Goal: Transaction & Acquisition: Download file/media

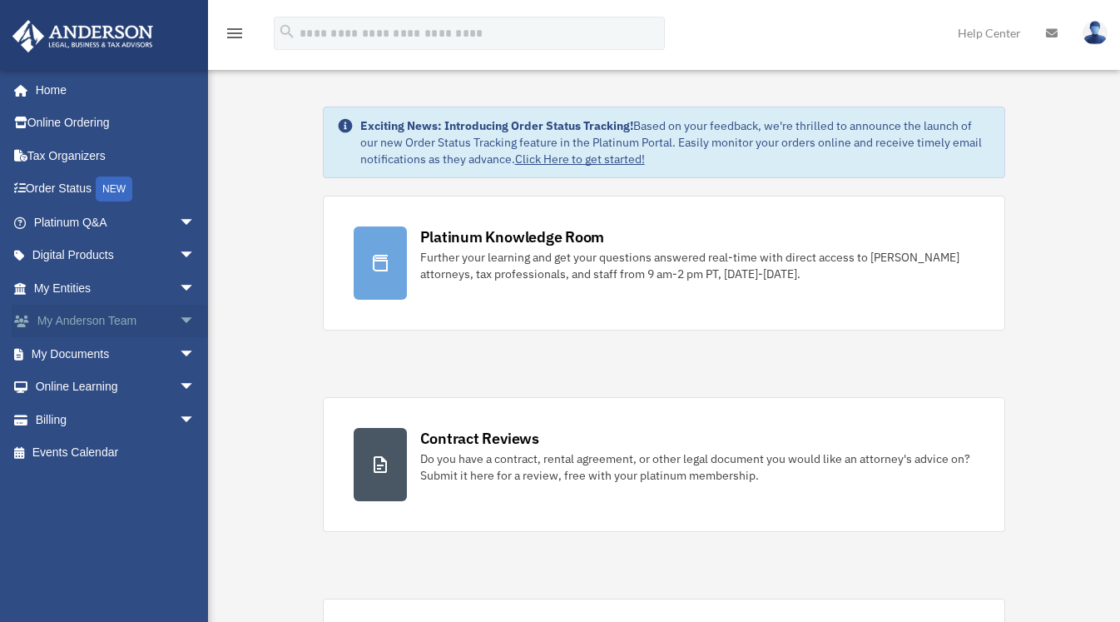
click at [80, 320] on link "My [PERSON_NAME] Team arrow_drop_down" at bounding box center [116, 321] width 209 height 33
click at [83, 356] on link "My Documents arrow_drop_down" at bounding box center [116, 353] width 209 height 33
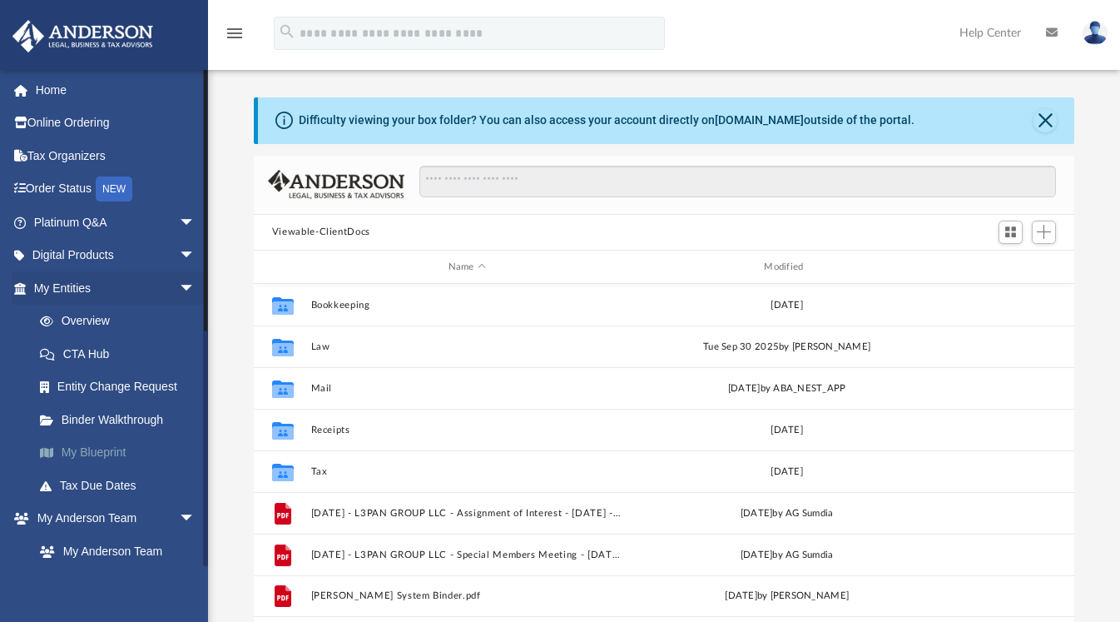
scroll to position [366, 809]
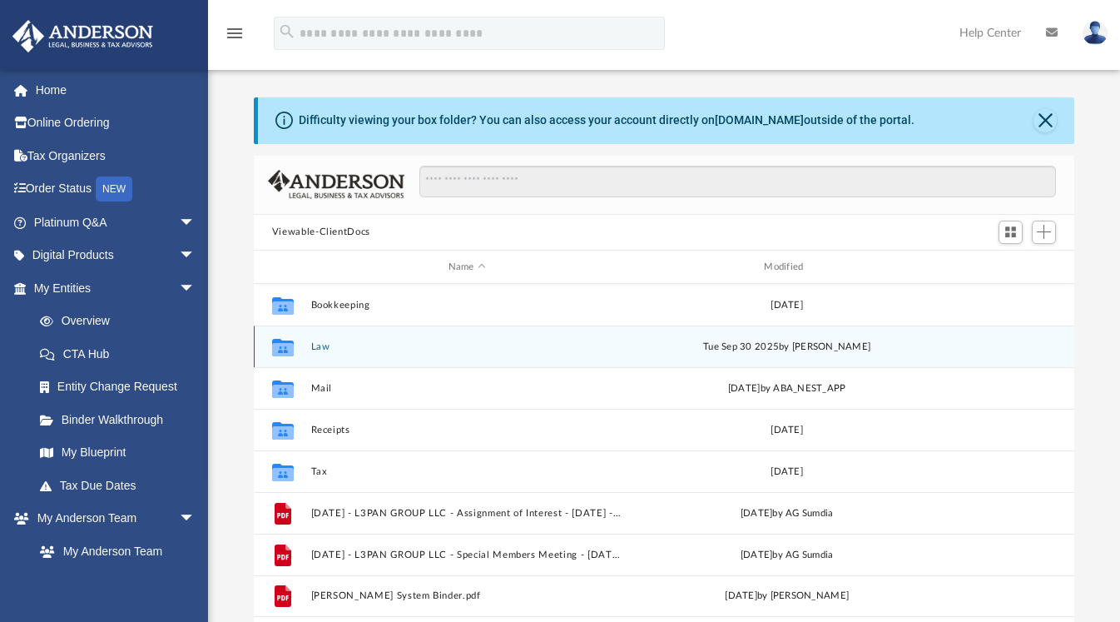
click at [319, 353] on div "Collaborated Folder Law Tue Sep 30 2025 by Caleb Nichols" at bounding box center [664, 346] width 820 height 42
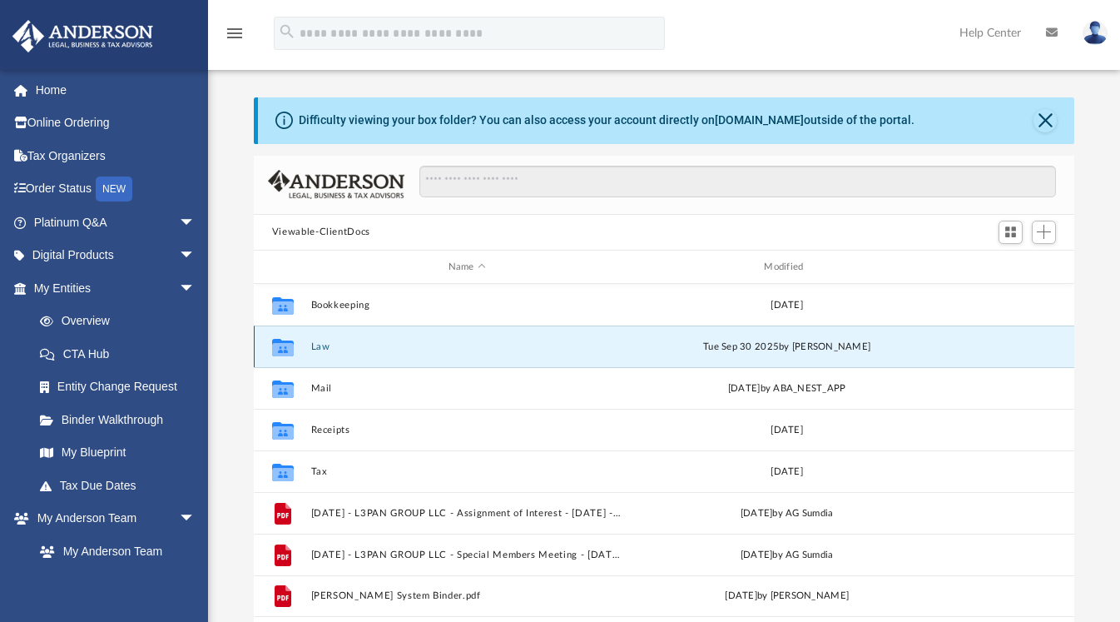
click at [325, 345] on button "Law" at bounding box center [466, 346] width 313 height 11
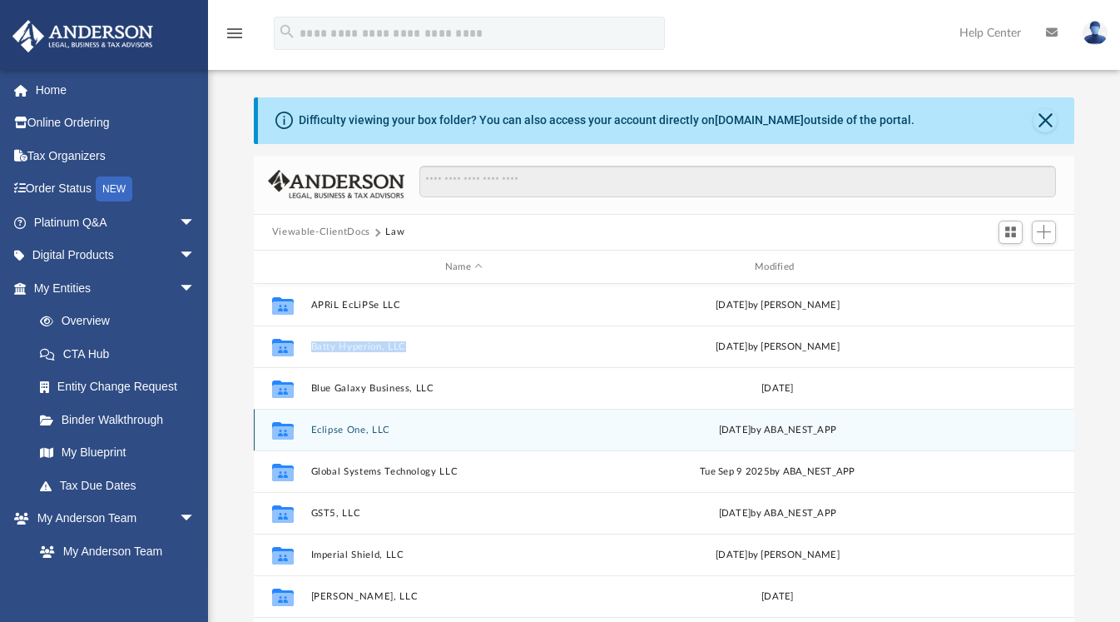
scroll to position [280, 0]
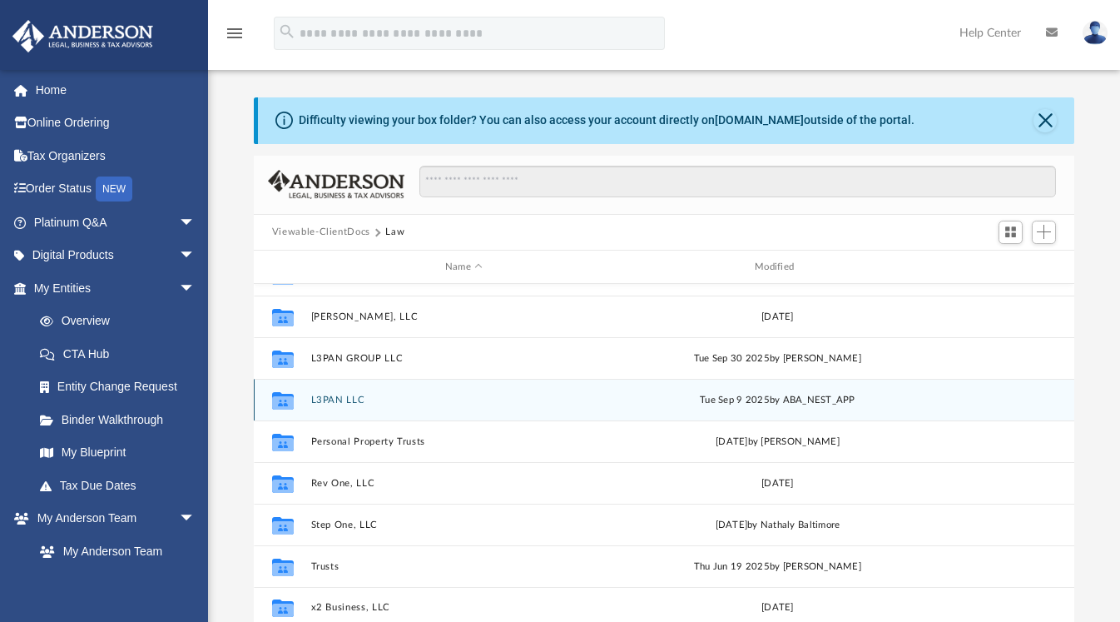
click at [350, 397] on button "L3PAN LLC" at bounding box center [463, 399] width 306 height 11
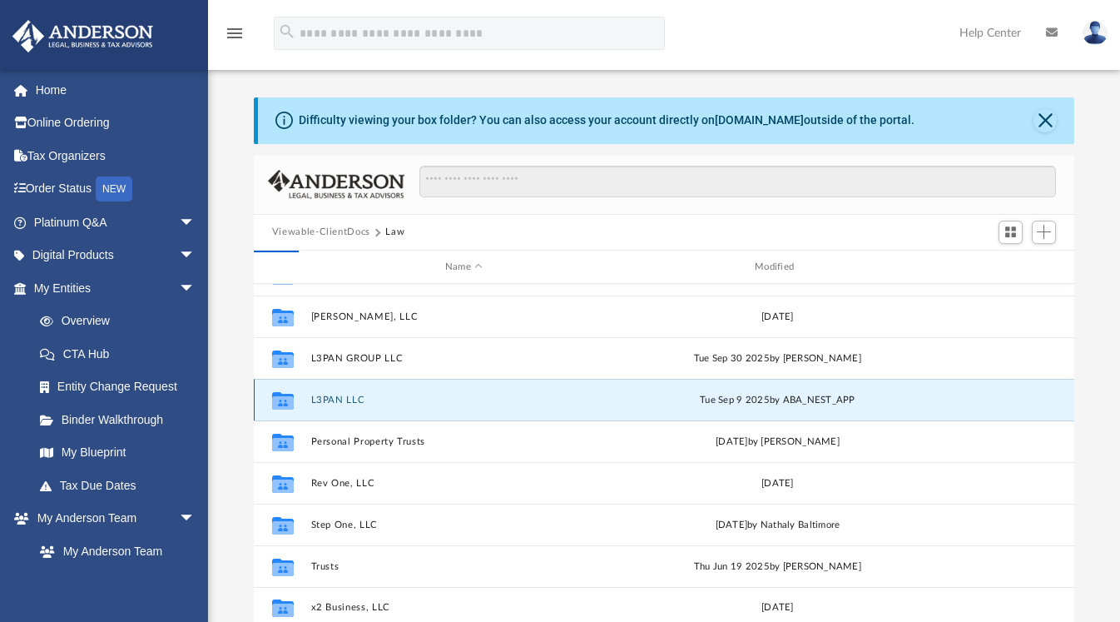
scroll to position [0, 0]
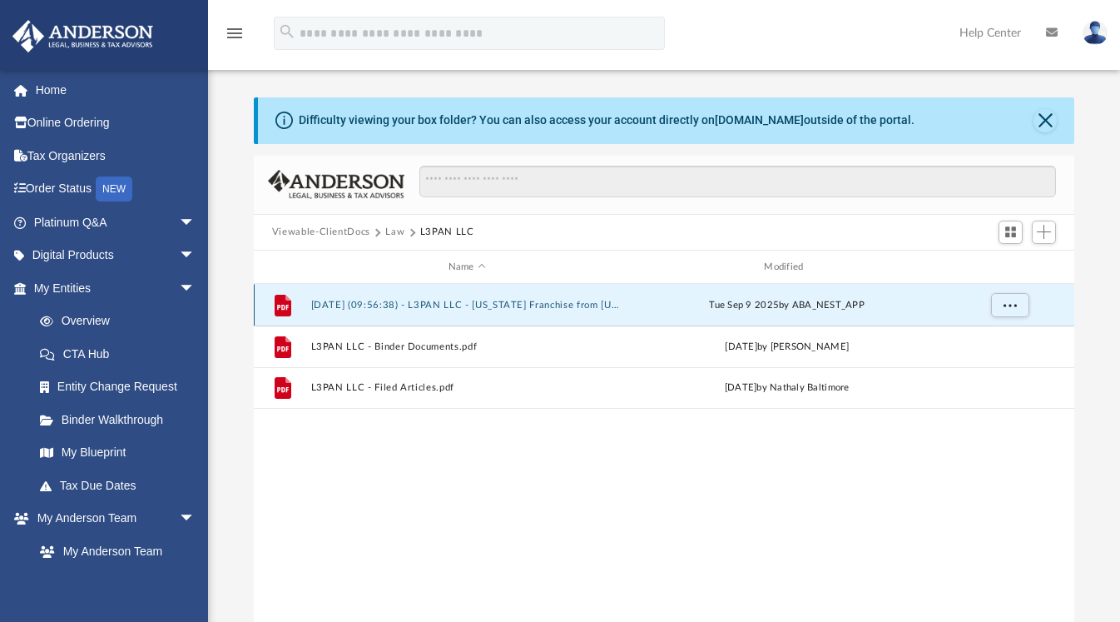
click at [533, 305] on button "2025.09.09 (09:56:38) - L3PAN LLC - Texas Franchise from Texas Comptroller.pdf" at bounding box center [466, 305] width 313 height 11
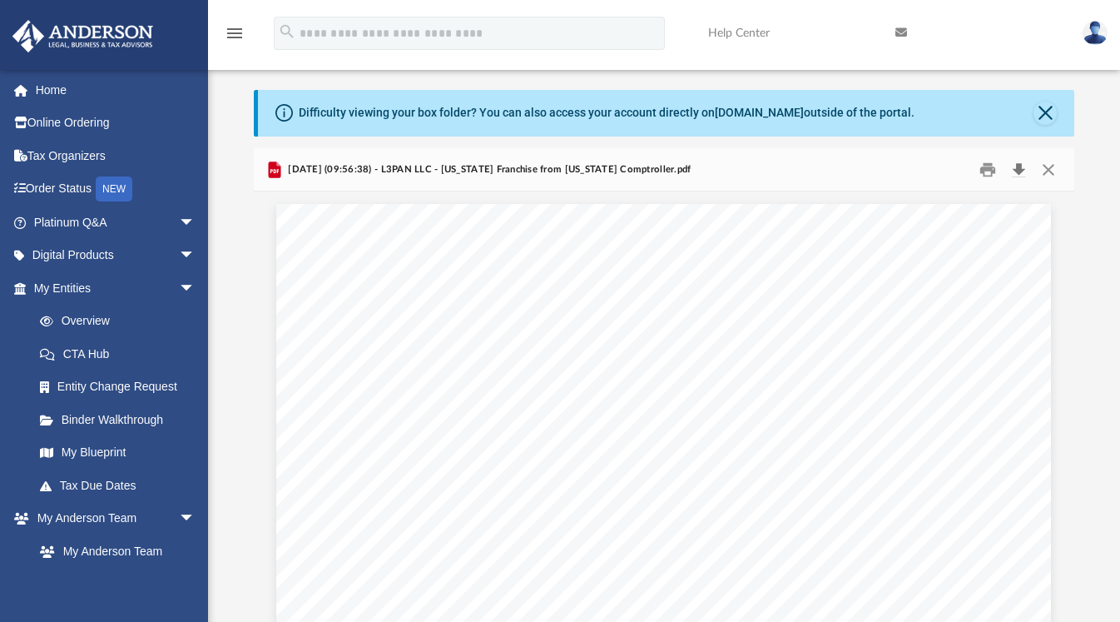
click at [1017, 172] on button "Download" at bounding box center [1018, 169] width 30 height 26
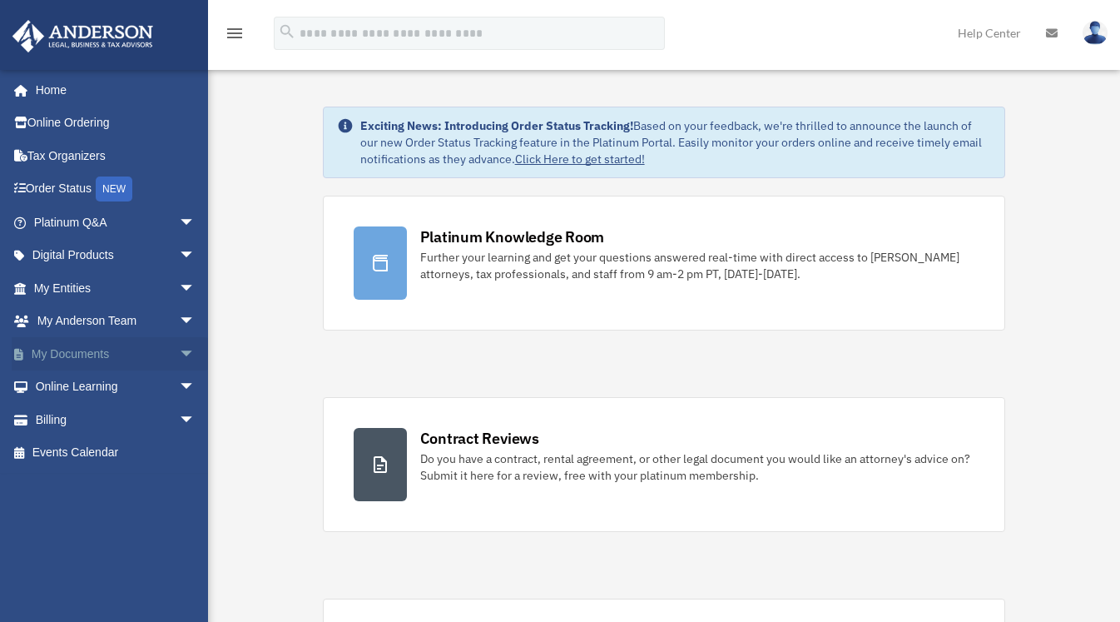
click at [116, 358] on link "My Documents arrow_drop_down" at bounding box center [116, 353] width 209 height 33
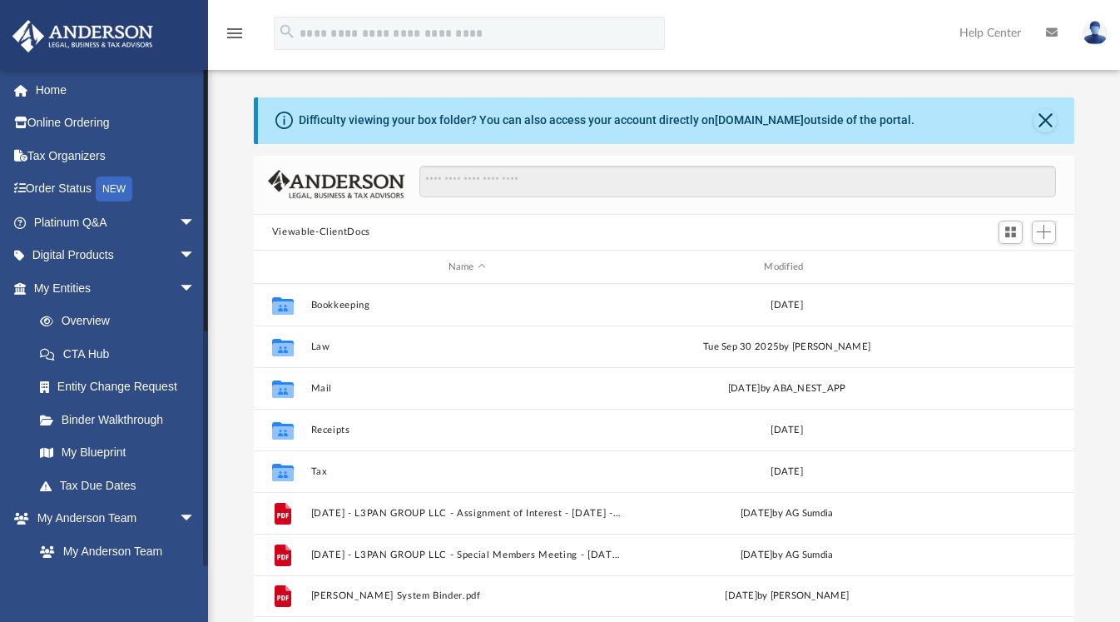
scroll to position [366, 809]
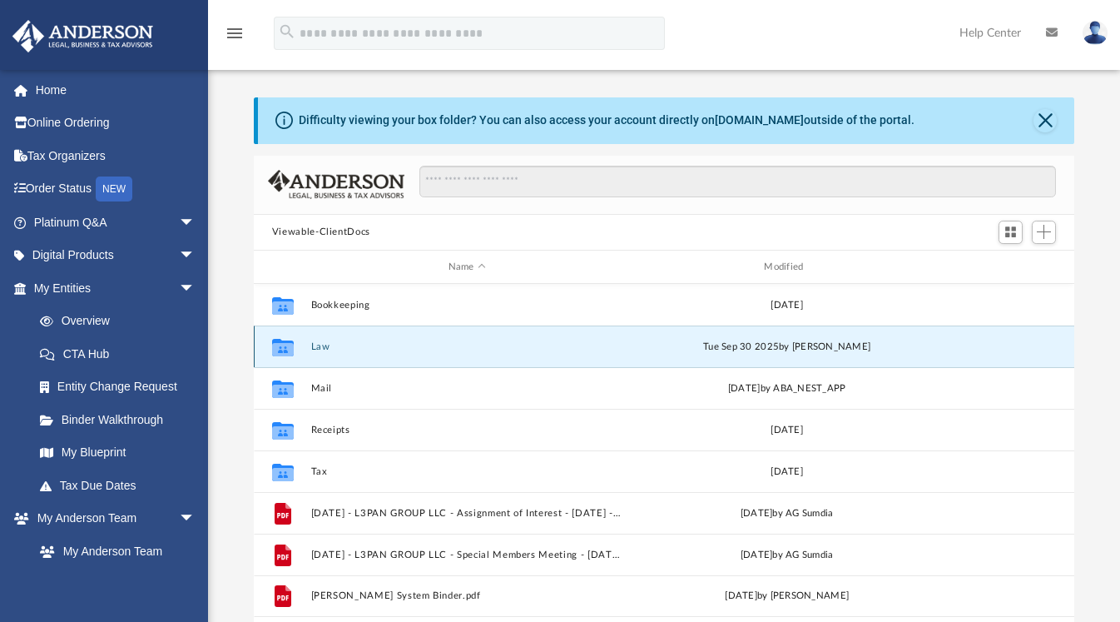
click at [310, 345] on button "Law" at bounding box center [466, 346] width 313 height 11
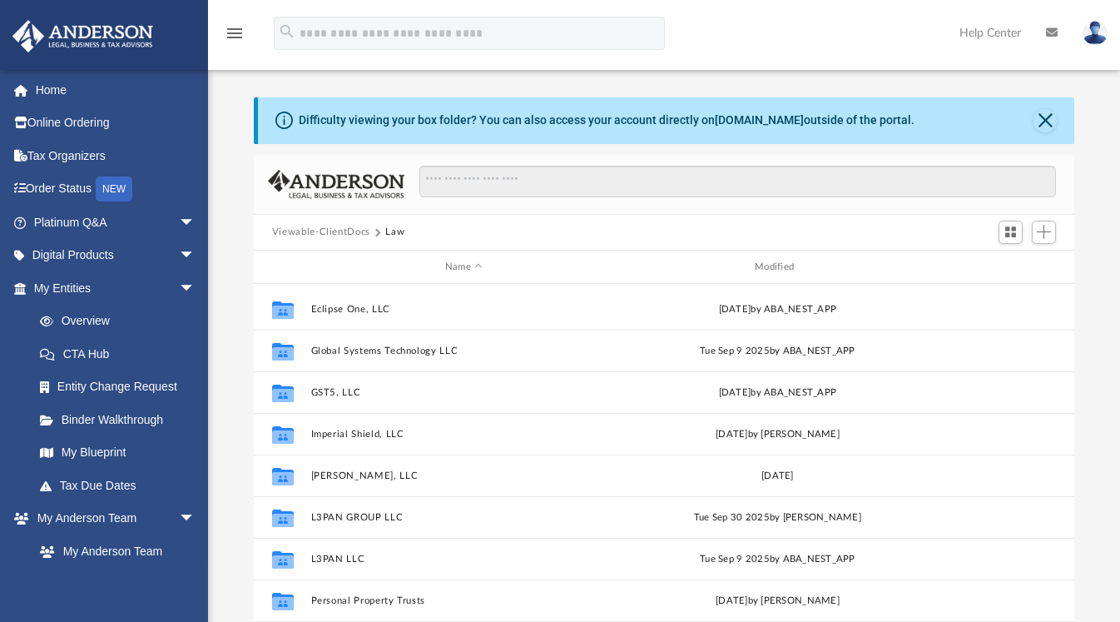
scroll to position [200, 0]
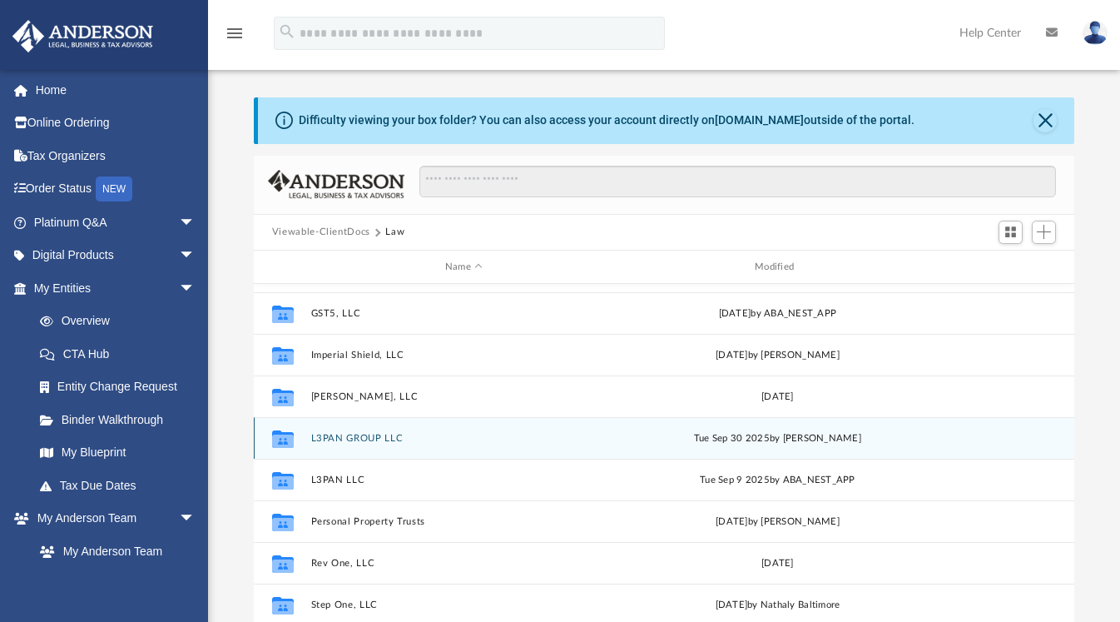
click at [364, 443] on button "L3PAN GROUP LLC" at bounding box center [463, 438] width 306 height 11
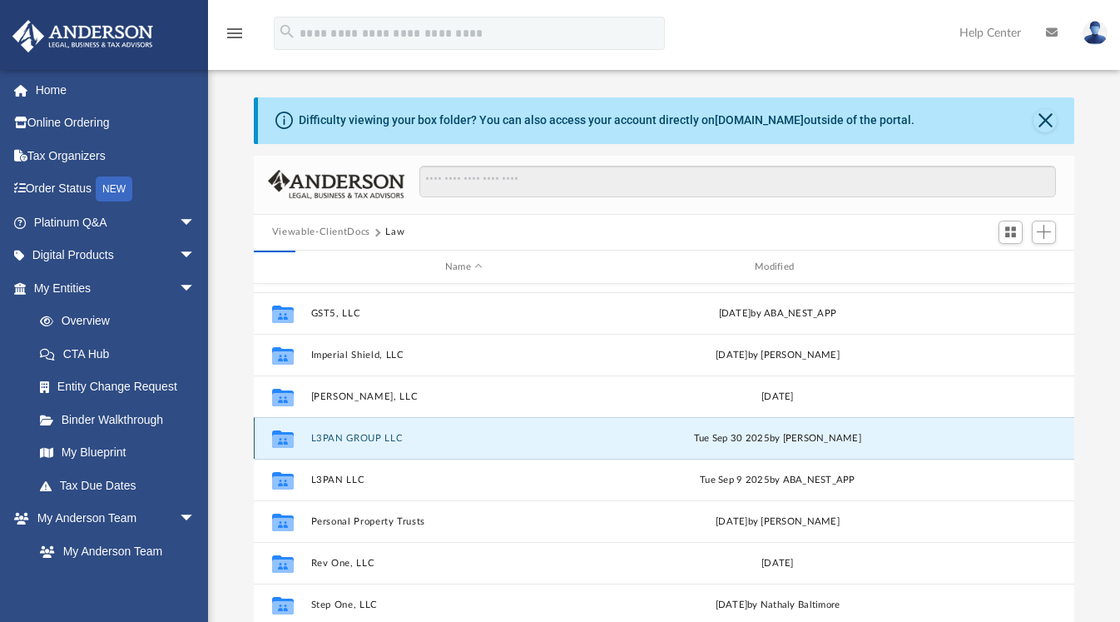
scroll to position [0, 0]
